Goal: Task Accomplishment & Management: Manage account settings

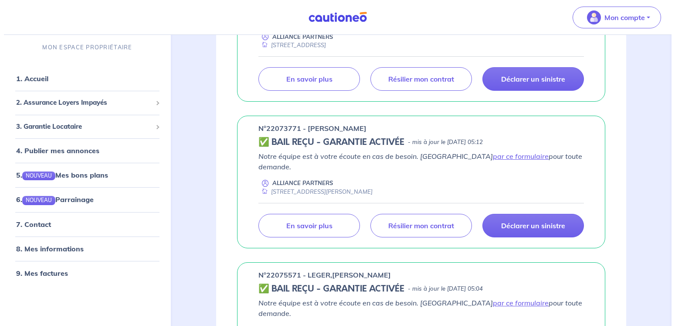
scroll to position [89, 0]
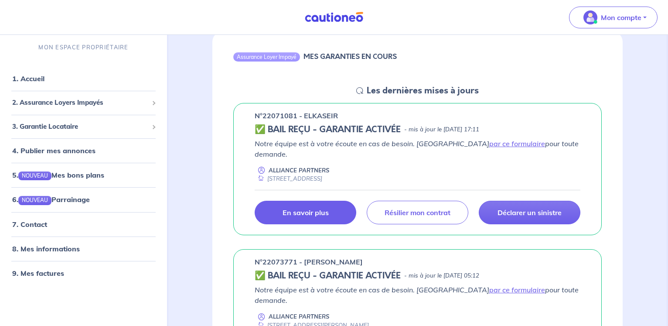
click at [324, 208] on p "En savoir plus" at bounding box center [305, 212] width 46 height 9
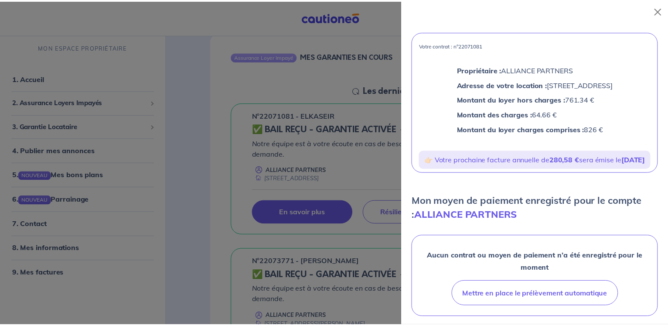
scroll to position [0, 0]
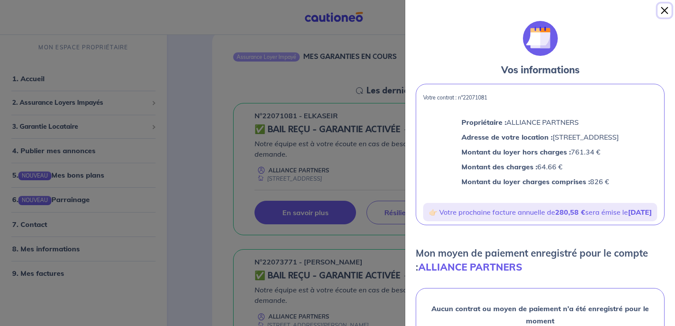
click at [669, 9] on button "Close" at bounding box center [665, 10] width 14 height 14
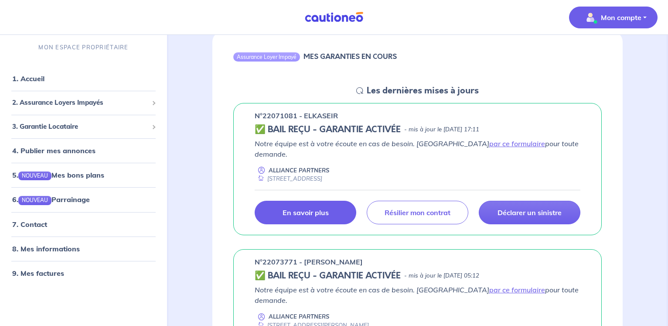
click at [643, 14] on button "Mon compte" at bounding box center [613, 18] width 88 height 22
click at [599, 78] on link "Me déconnecter" at bounding box center [604, 75] width 70 height 14
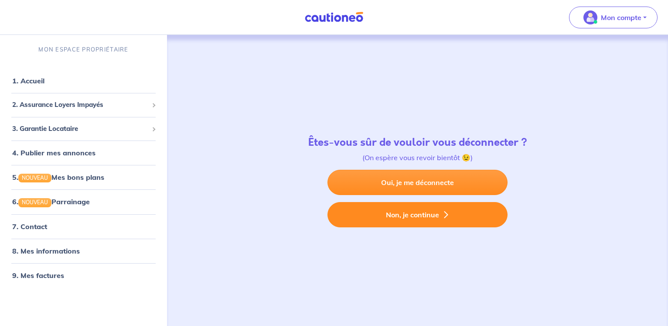
click at [419, 214] on button "Non, je continue" at bounding box center [417, 214] width 180 height 25
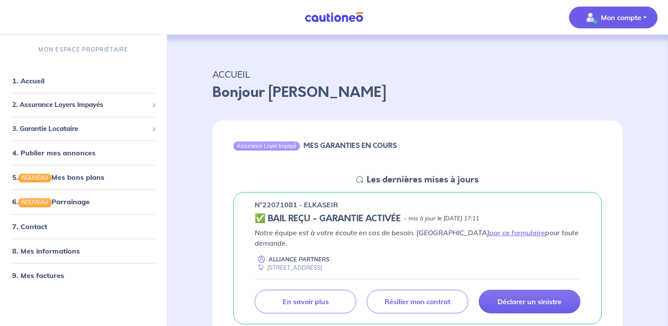
click at [640, 18] on p "Mon compte" at bounding box center [621, 17] width 41 height 10
click at [607, 76] on link "Me déconnecter" at bounding box center [604, 75] width 70 height 14
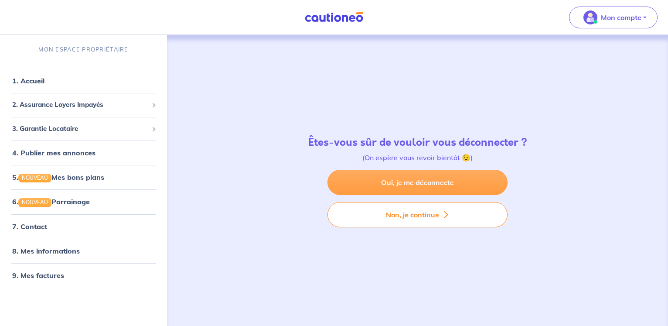
click at [390, 184] on link "Oui, je me déconnecte" at bounding box center [417, 182] width 180 height 25
